Goal: Information Seeking & Learning: Find specific fact

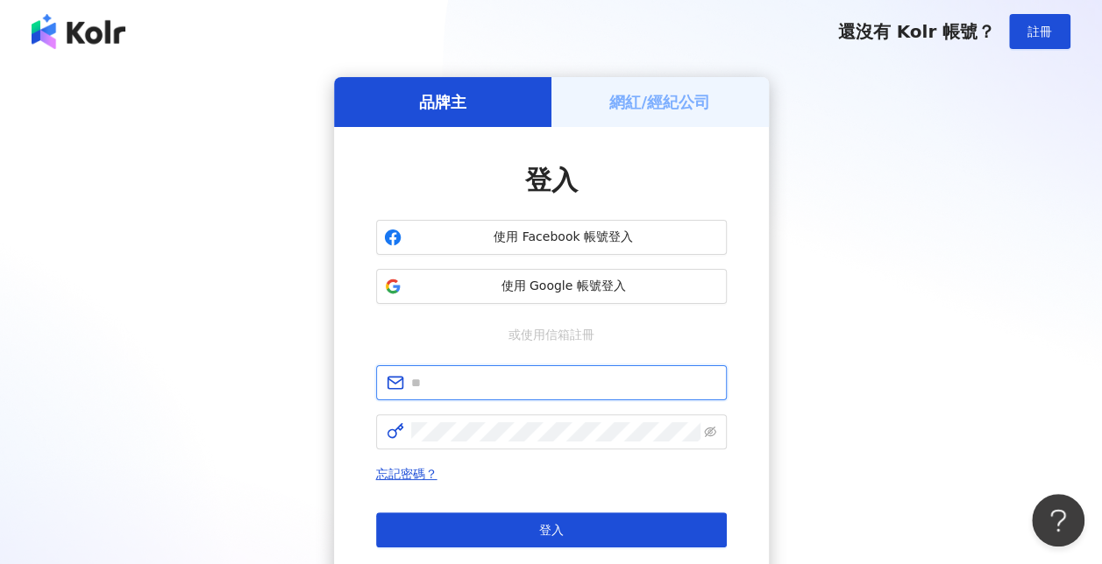
click at [550, 382] on input "text" at bounding box center [563, 382] width 305 height 19
type input "**********"
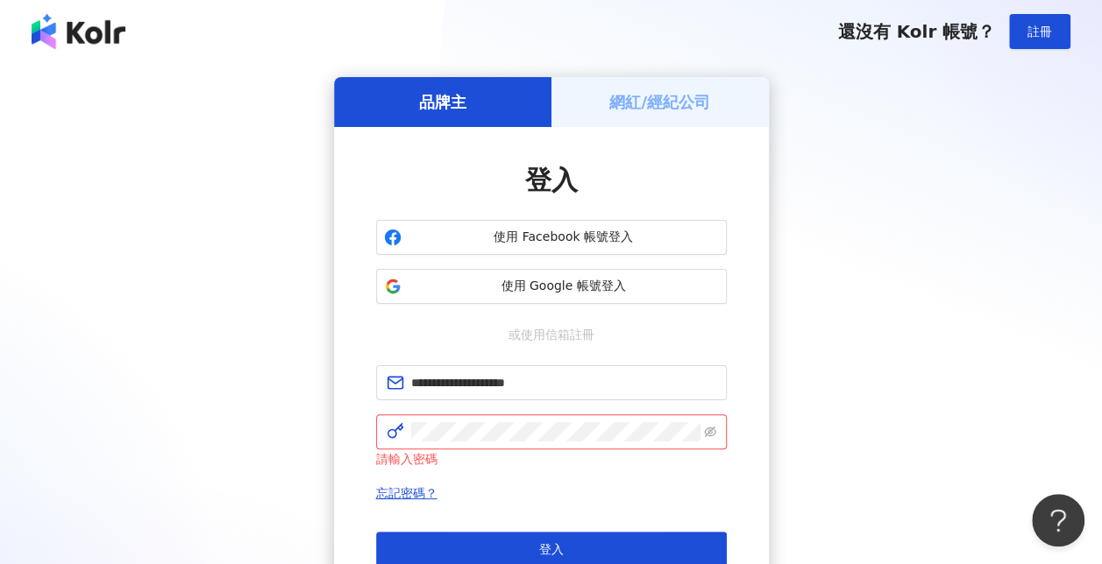
drag, startPoint x: 866, startPoint y: 266, endPoint x: 851, endPoint y: 266, distance: 14.9
click at [866, 266] on div "**********" at bounding box center [551, 357] width 1060 height 560
click button "登入" at bounding box center [551, 549] width 351 height 35
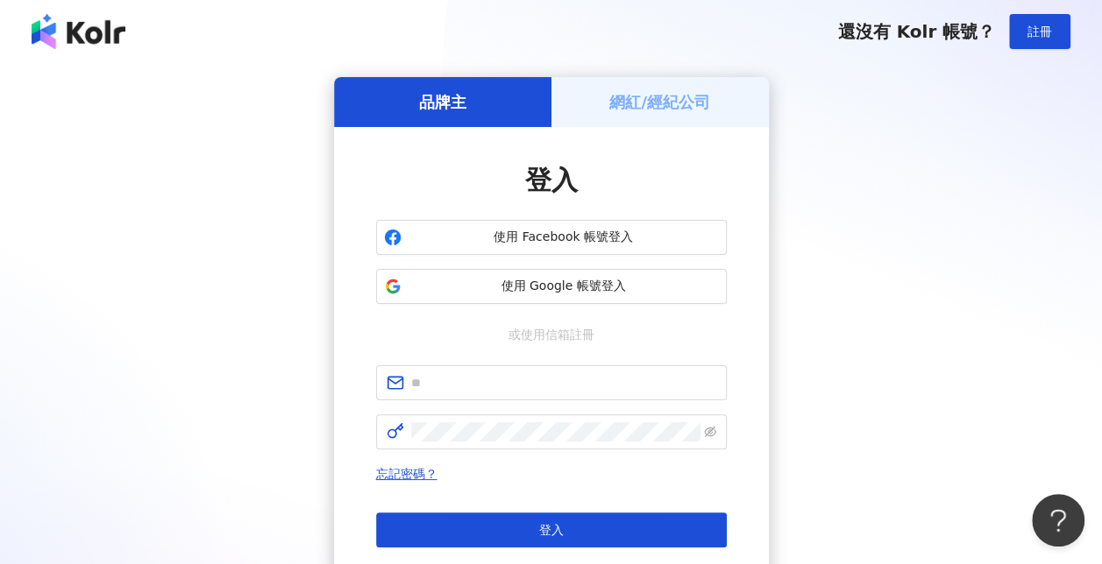
click at [737, 309] on div "登入 使用 Facebook 帳號登入 使用 Google 帳號登入 或使用信箱註冊 忘記密碼？ 登入 還沒有 Kolr 帳號？ 立即註冊" at bounding box center [551, 372] width 435 height 491
click at [596, 391] on input "text" at bounding box center [563, 382] width 305 height 19
type input "**********"
click button "登入" at bounding box center [551, 530] width 351 height 35
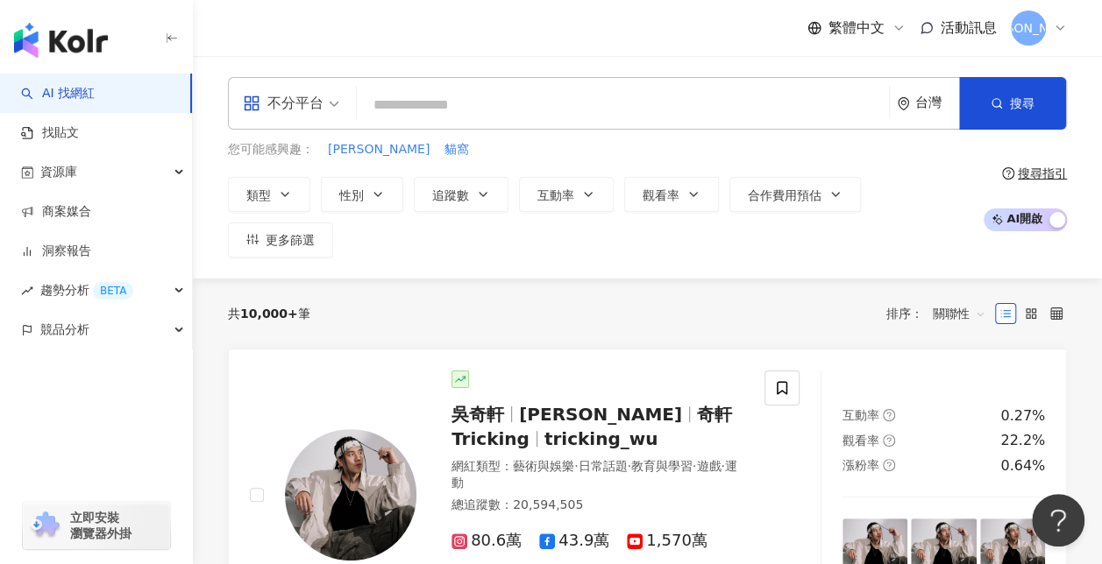
click at [778, 32] on div "繁體中文 活動訊息 瑞" at bounding box center [647, 28] width 839 height 56
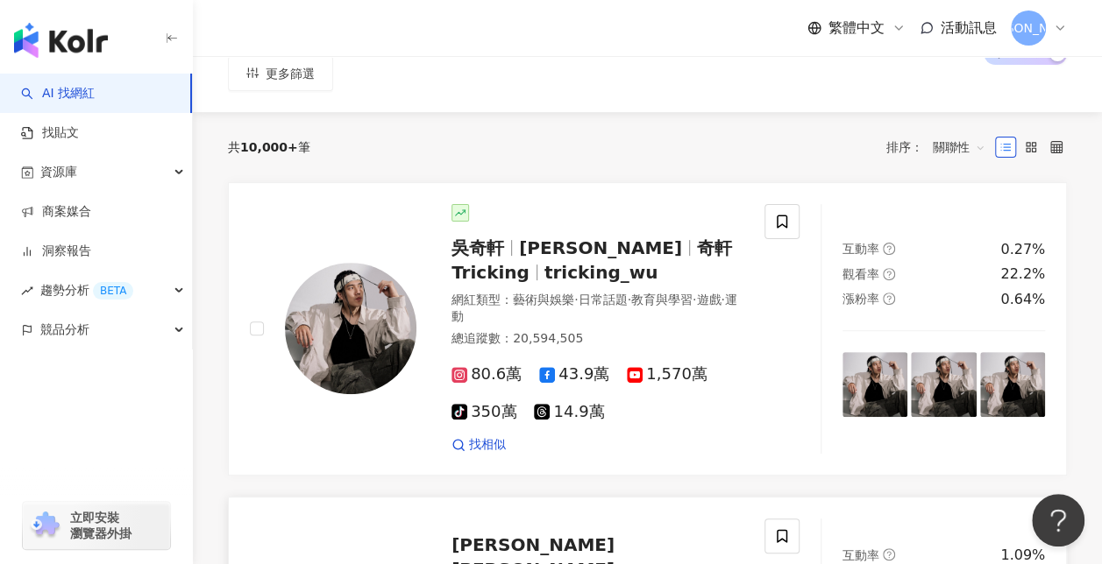
scroll to position [175, 0]
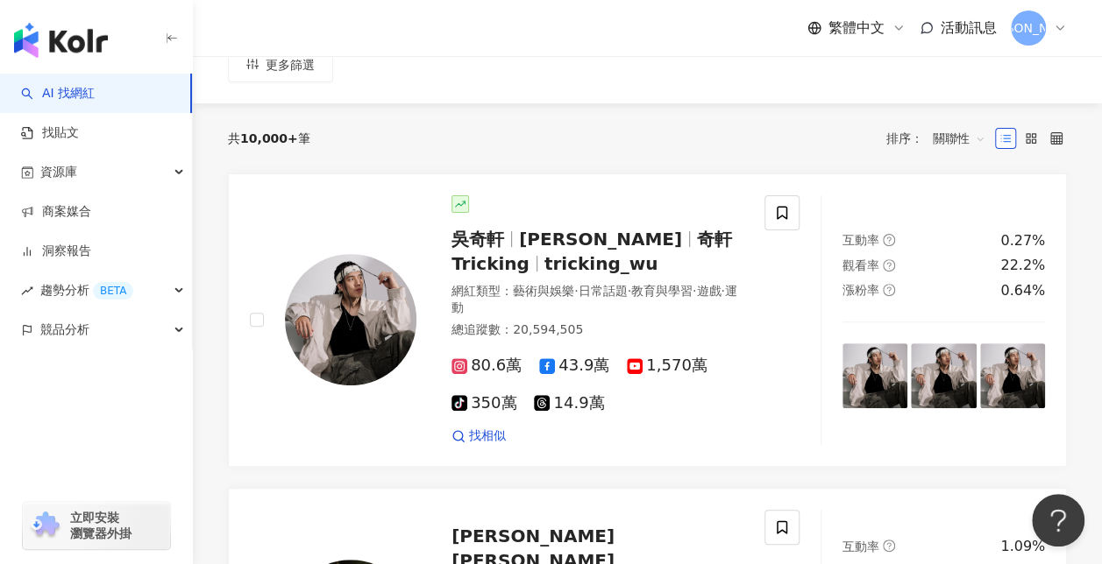
drag, startPoint x: 119, startPoint y: 433, endPoint x: 201, endPoint y: 319, distance: 140.1
click at [119, 433] on div "button" at bounding box center [96, 408] width 193 height 116
click at [342, 124] on div "共 10,000+ 筆 排序： 關聯性" at bounding box center [647, 138] width 839 height 28
click at [71, 171] on span "資源庫" at bounding box center [58, 172] width 37 height 39
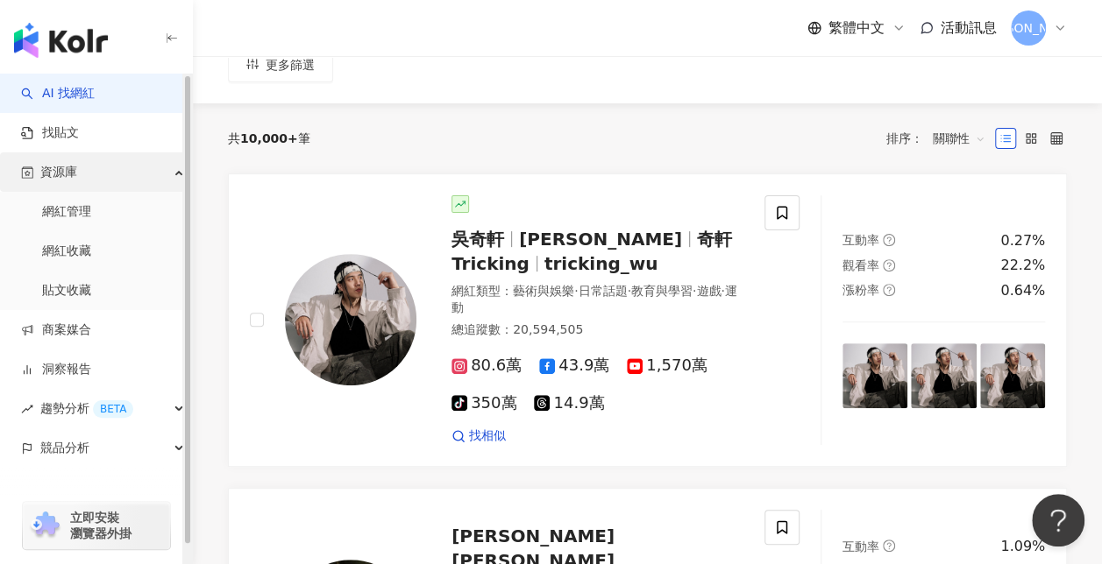
click at [71, 171] on span "資源庫" at bounding box center [58, 172] width 37 height 39
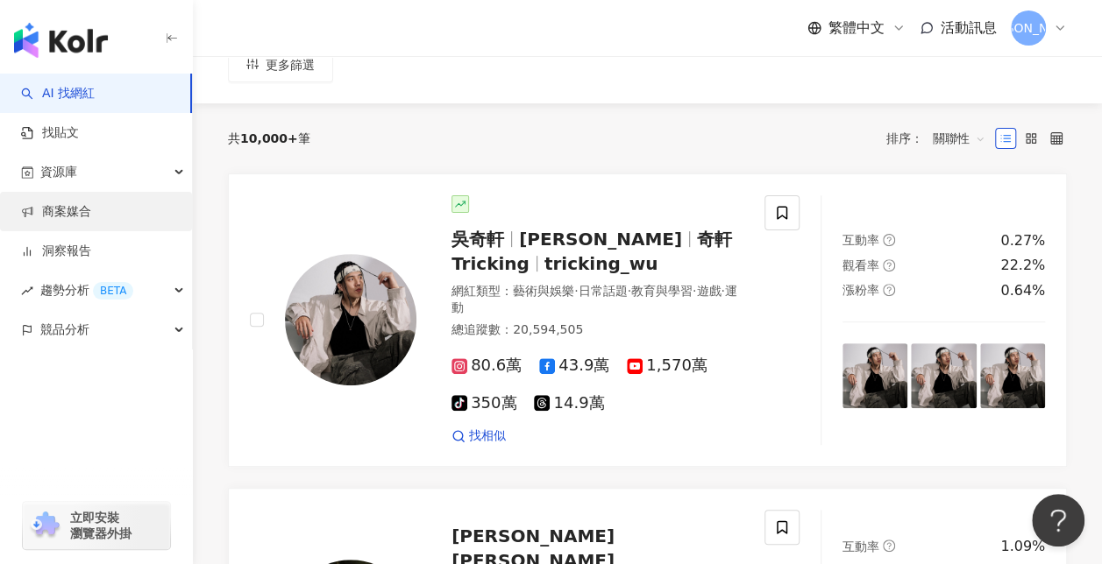
click at [91, 218] on link "商案媒合" at bounding box center [56, 212] width 70 height 18
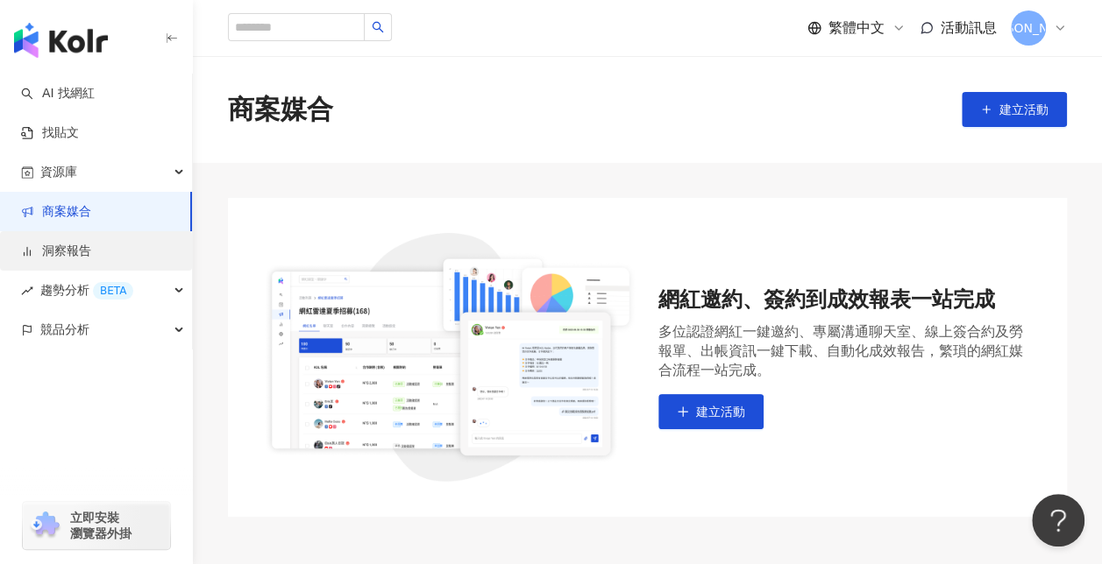
click at [91, 249] on link "洞察報告" at bounding box center [56, 252] width 70 height 18
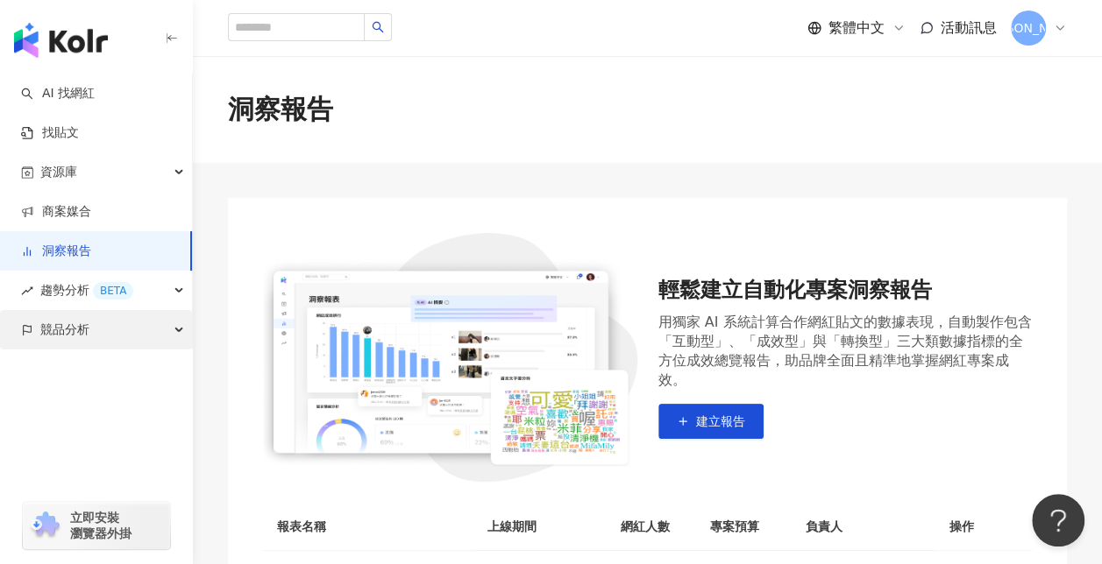
click at [74, 337] on span "競品分析" at bounding box center [64, 329] width 49 height 39
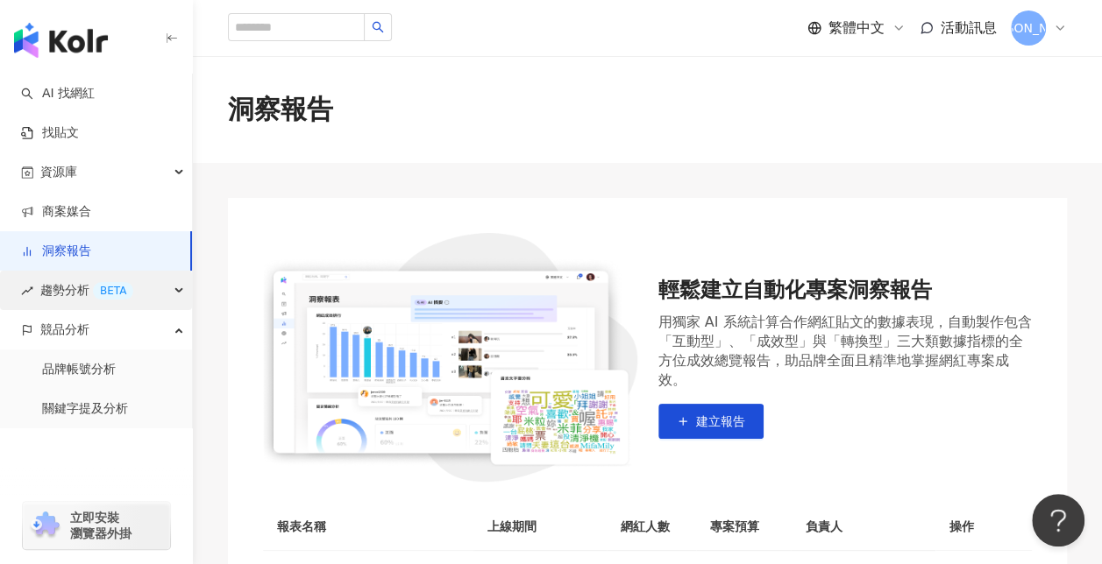
click at [170, 293] on div "趨勢分析 BETA" at bounding box center [96, 290] width 192 height 39
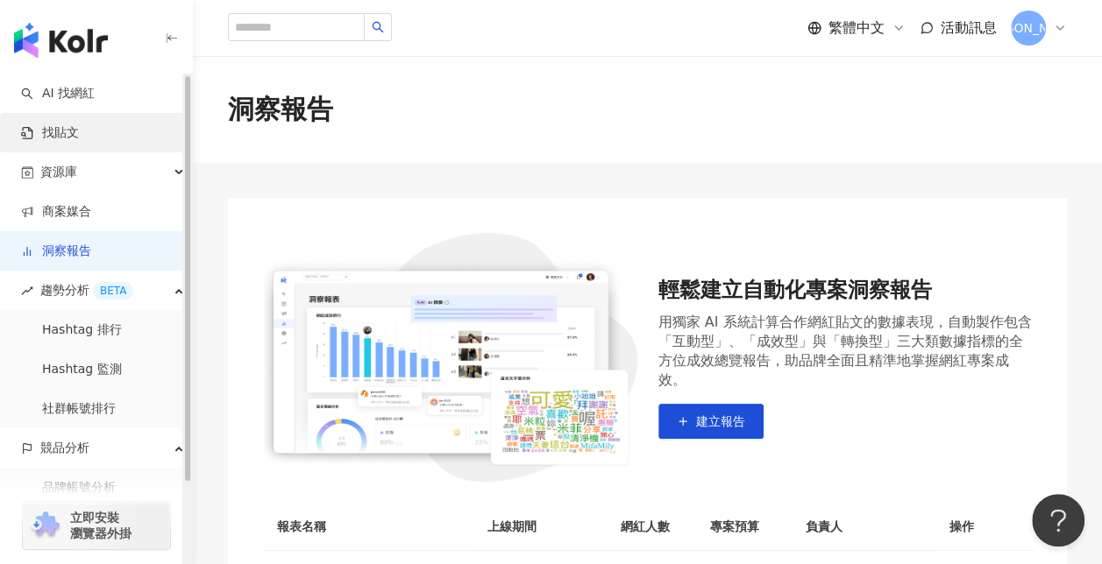
click at [79, 135] on link "找貼文" at bounding box center [50, 133] width 58 height 18
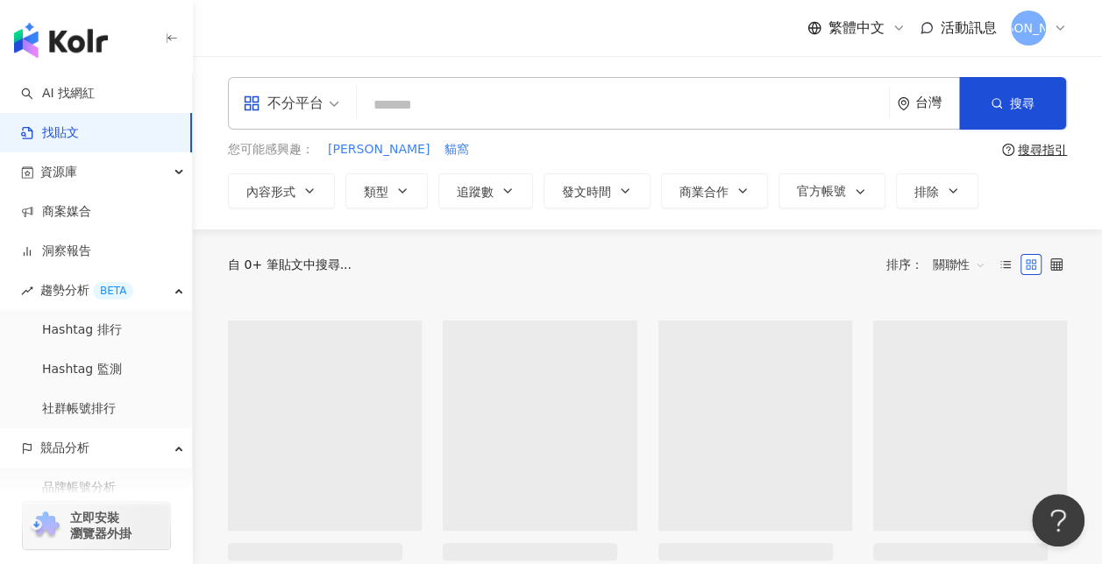
click at [472, 112] on input "search" at bounding box center [623, 105] width 518 height 38
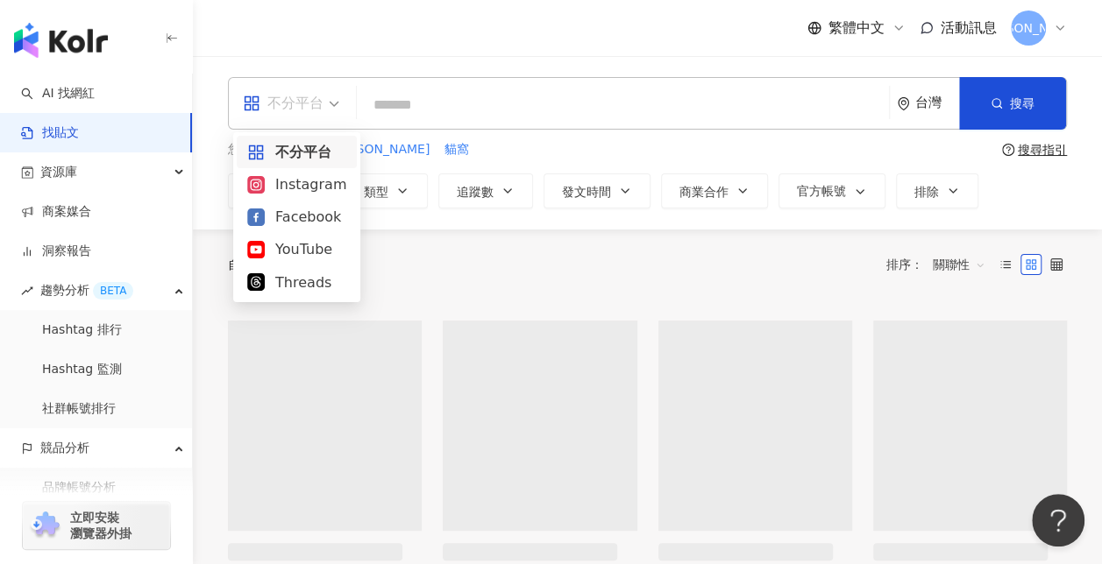
click at [275, 101] on div "不分平台" at bounding box center [283, 103] width 81 height 28
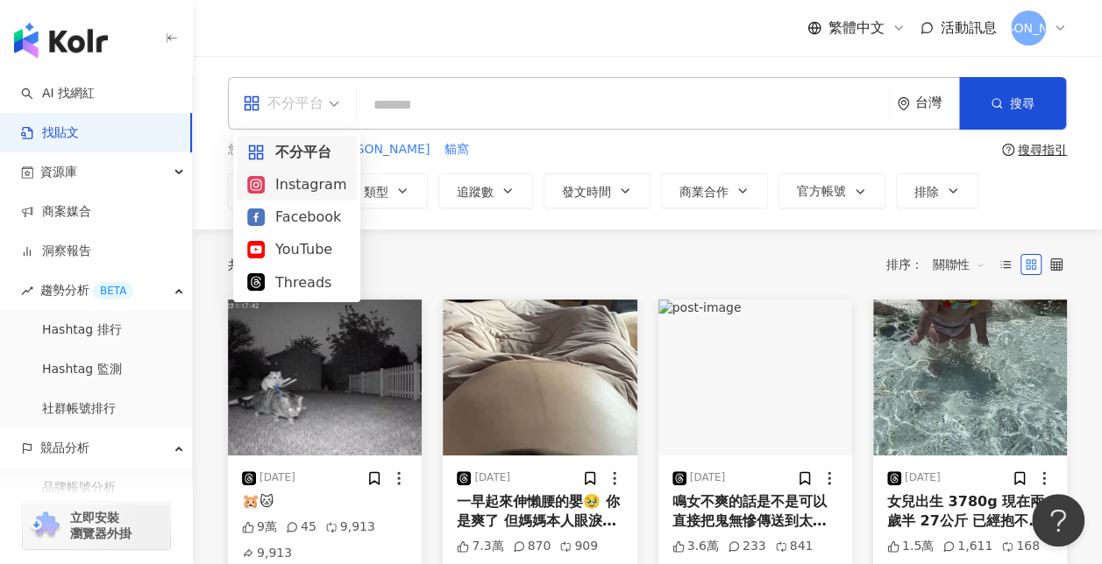
click at [277, 179] on div "Instagram" at bounding box center [296, 185] width 99 height 22
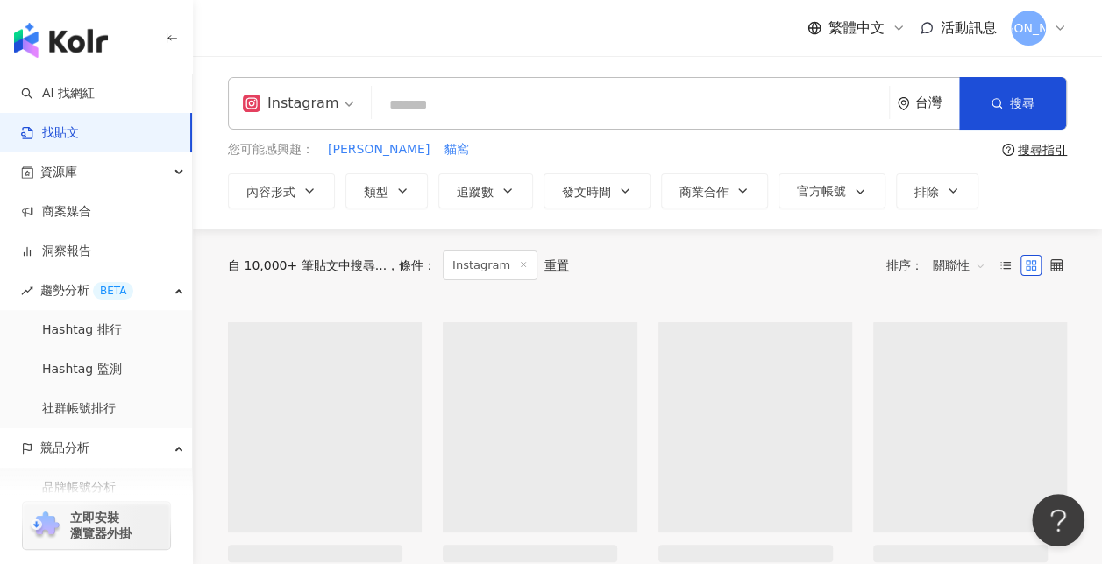
click at [409, 112] on input "search" at bounding box center [630, 105] width 503 height 38
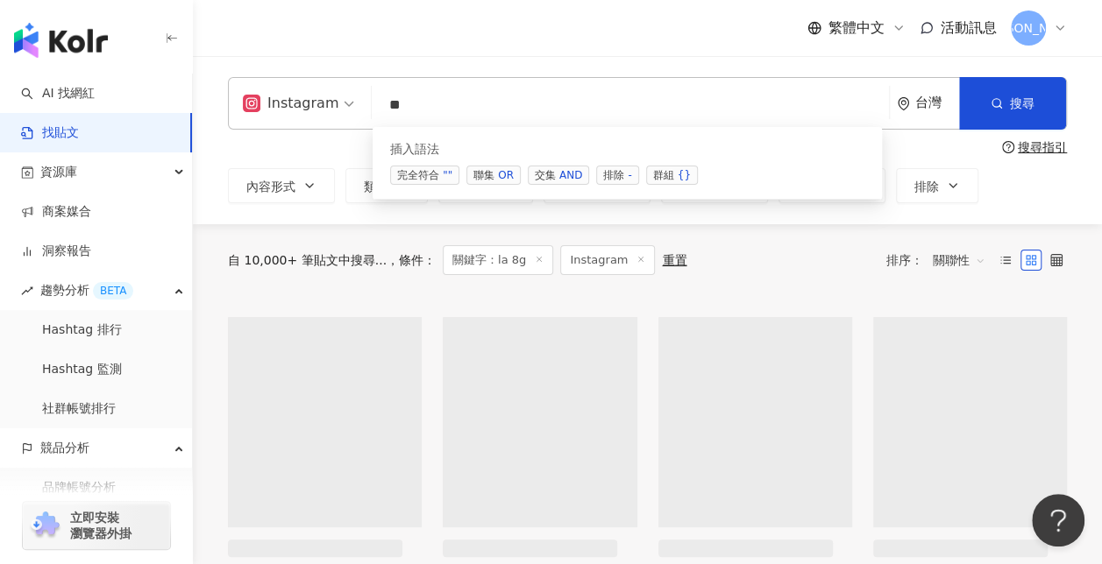
type input "*"
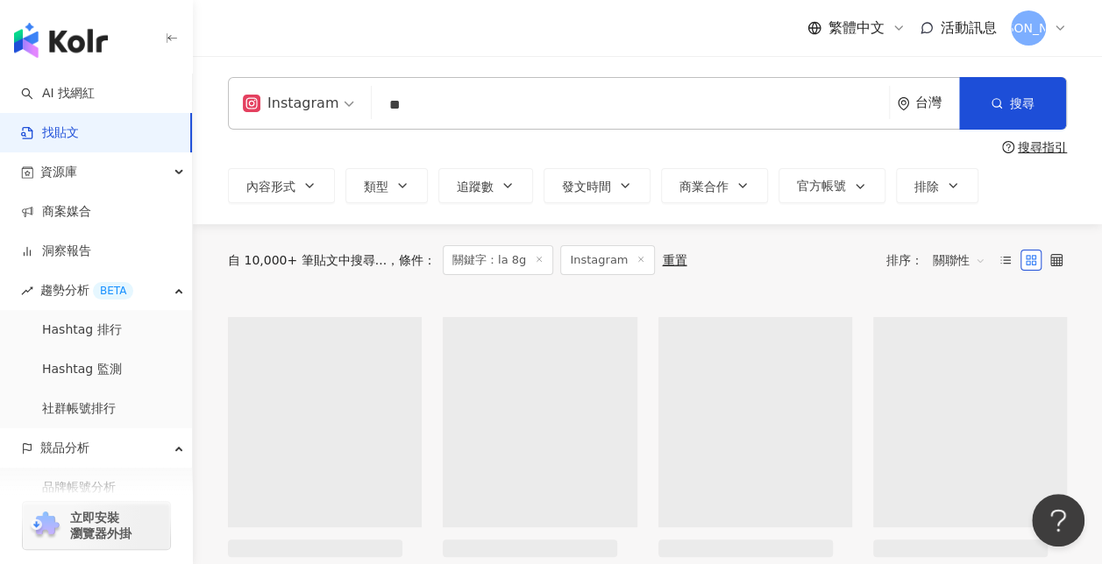
type input "**"
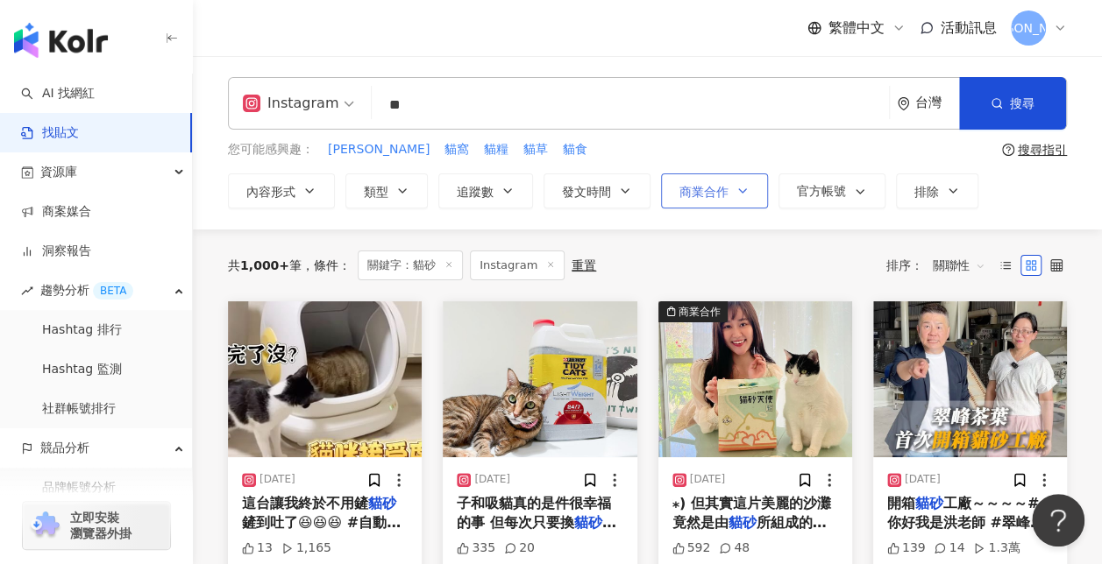
scroll to position [88, 0]
